Goal: Entertainment & Leisure: Consume media (video, audio)

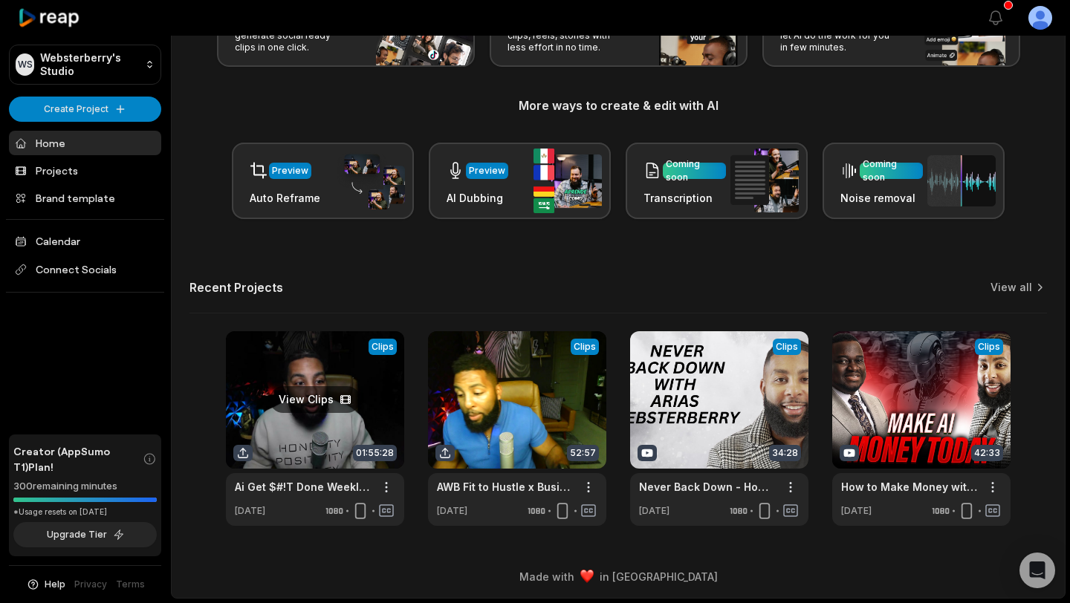
click at [316, 404] on link at bounding box center [315, 428] width 178 height 195
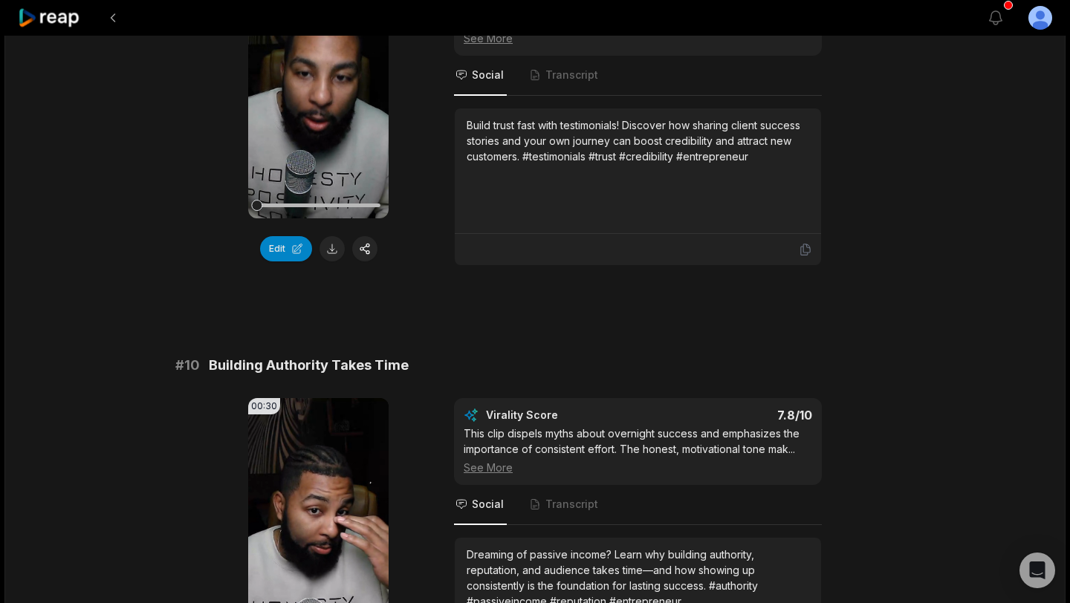
scroll to position [3943, 0]
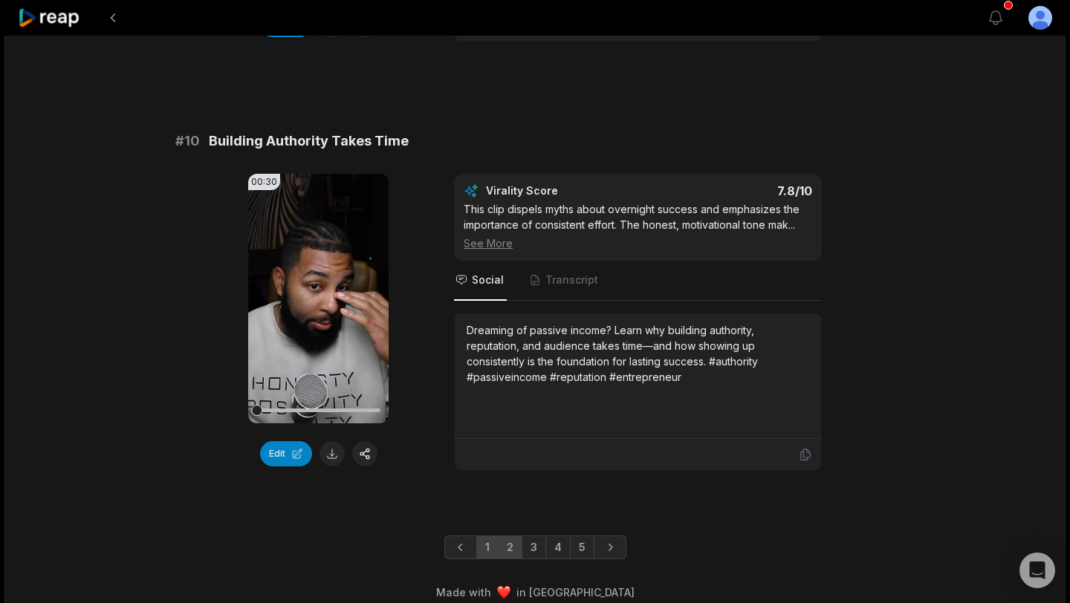
click at [515, 536] on link "2" at bounding box center [510, 548] width 25 height 24
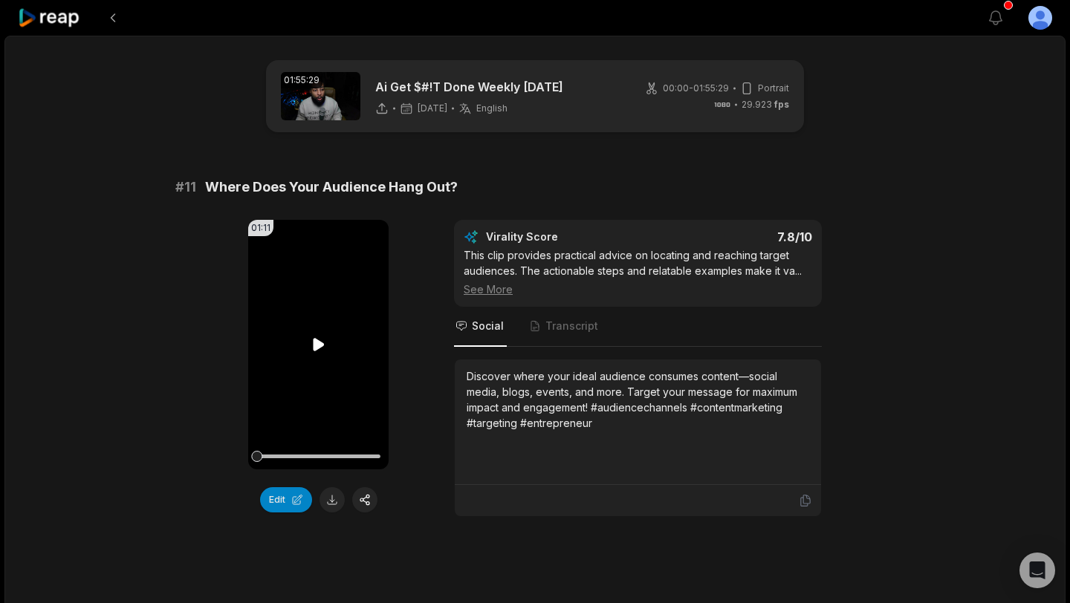
click at [320, 344] on icon at bounding box center [318, 344] width 11 height 13
click at [320, 344] on icon at bounding box center [319, 345] width 18 height 18
click at [807, 502] on icon at bounding box center [805, 500] width 13 height 13
